Goal: Task Accomplishment & Management: Use online tool/utility

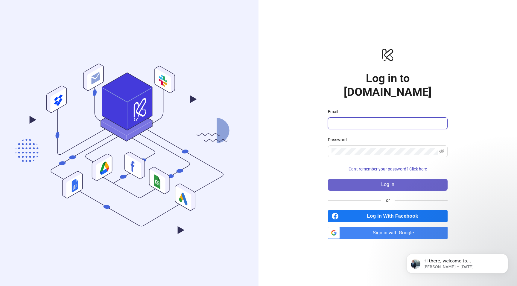
type input "**********"
click at [377, 179] on button "Log in" at bounding box center [388, 185] width 120 height 12
